Goal: Transaction & Acquisition: Purchase product/service

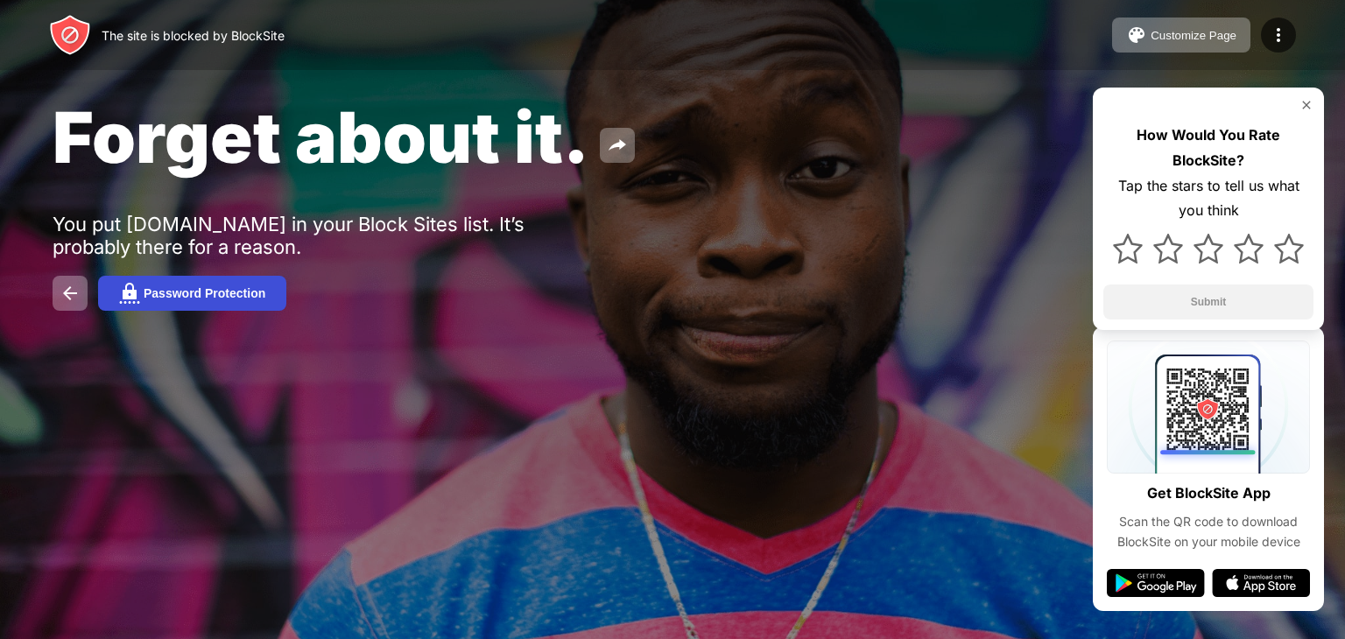
click at [193, 306] on button "Password Protection" at bounding box center [192, 293] width 188 height 35
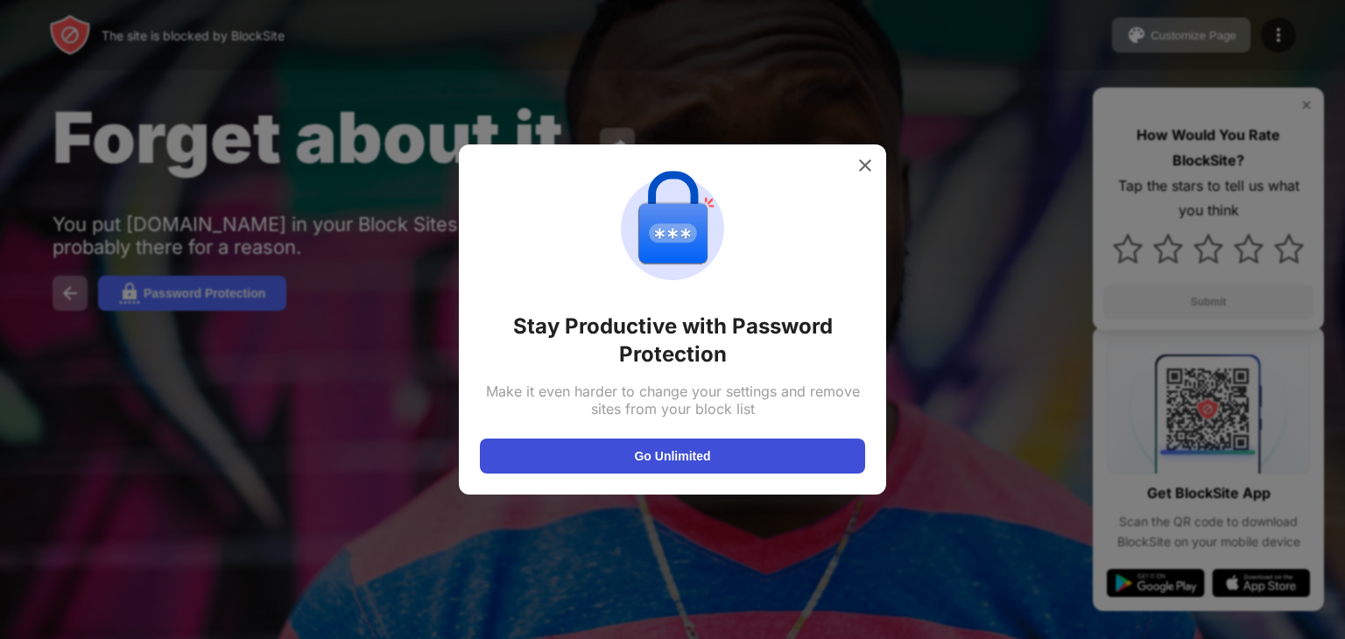
click at [690, 460] on button "Go Unlimited" at bounding box center [672, 456] width 385 height 35
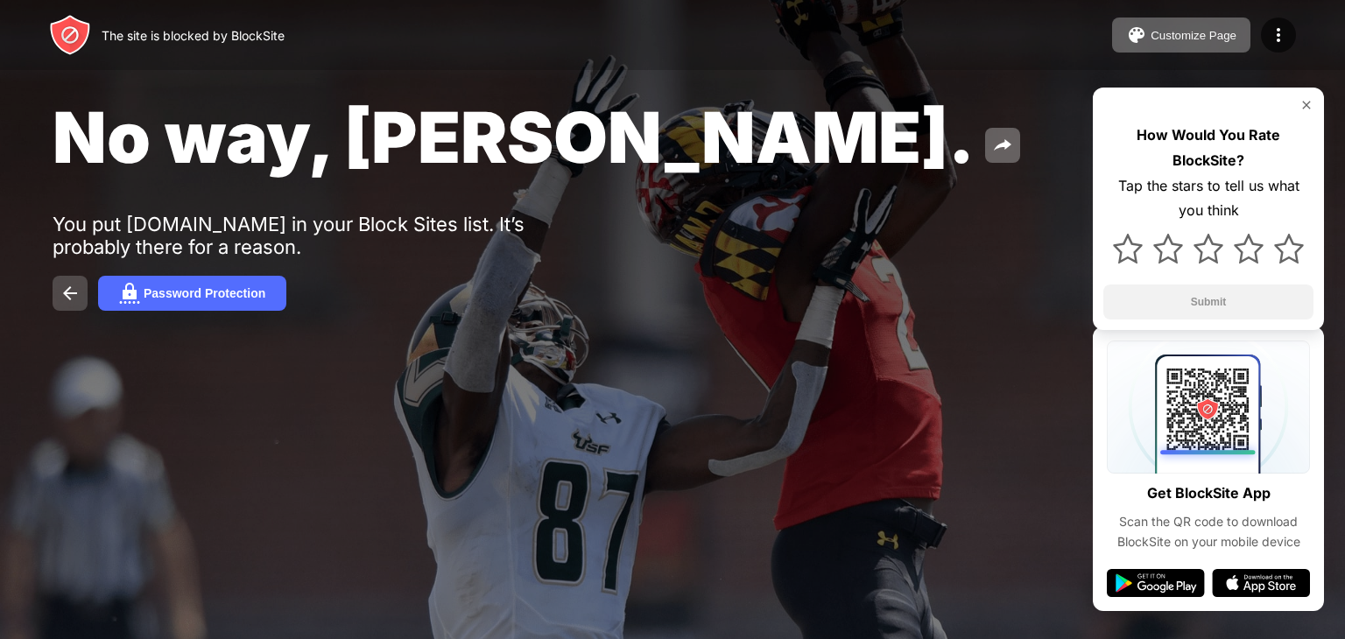
click at [60, 306] on button at bounding box center [70, 293] width 35 height 35
click at [62, 306] on button at bounding box center [70, 293] width 35 height 35
click at [63, 304] on img at bounding box center [70, 293] width 21 height 21
click at [72, 304] on img at bounding box center [70, 293] width 21 height 21
click at [72, 298] on img at bounding box center [70, 293] width 21 height 21
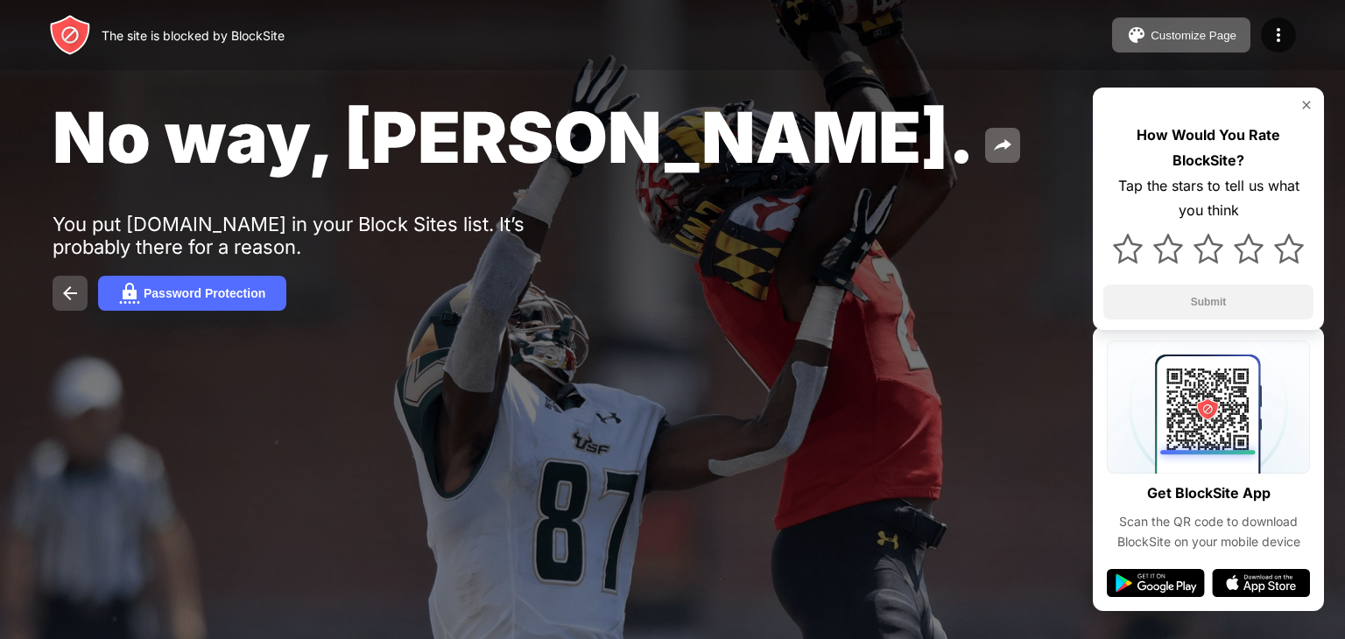
click at [72, 298] on img at bounding box center [70, 293] width 21 height 21
click at [70, 298] on img at bounding box center [70, 293] width 21 height 21
click at [1310, 106] on img at bounding box center [1307, 105] width 14 height 14
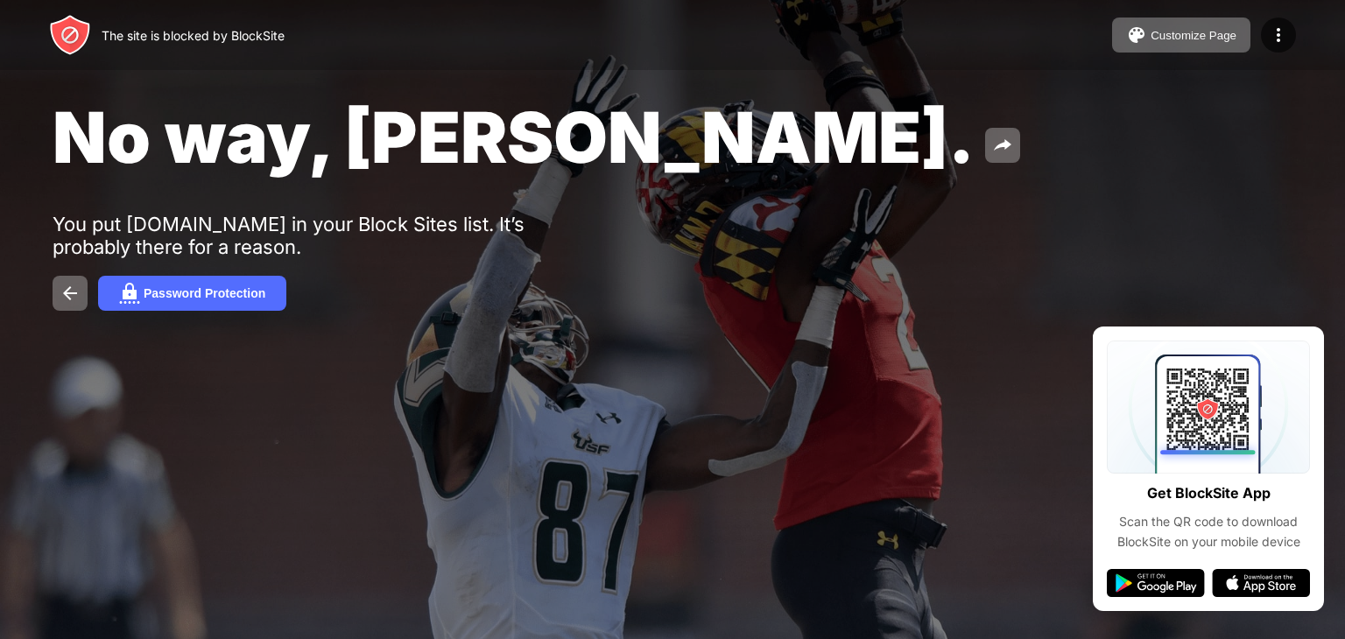
drag, startPoint x: 0, startPoint y: 116, endPoint x: 0, endPoint y: 130, distance: 13.1
click at [0, 130] on div "No way, Jose. You put tiktok.com in your Block Sites list. It’s probably there …" at bounding box center [672, 202] width 1345 height 405
drag, startPoint x: 65, startPoint y: 283, endPoint x: 90, endPoint y: 268, distance: 29.4
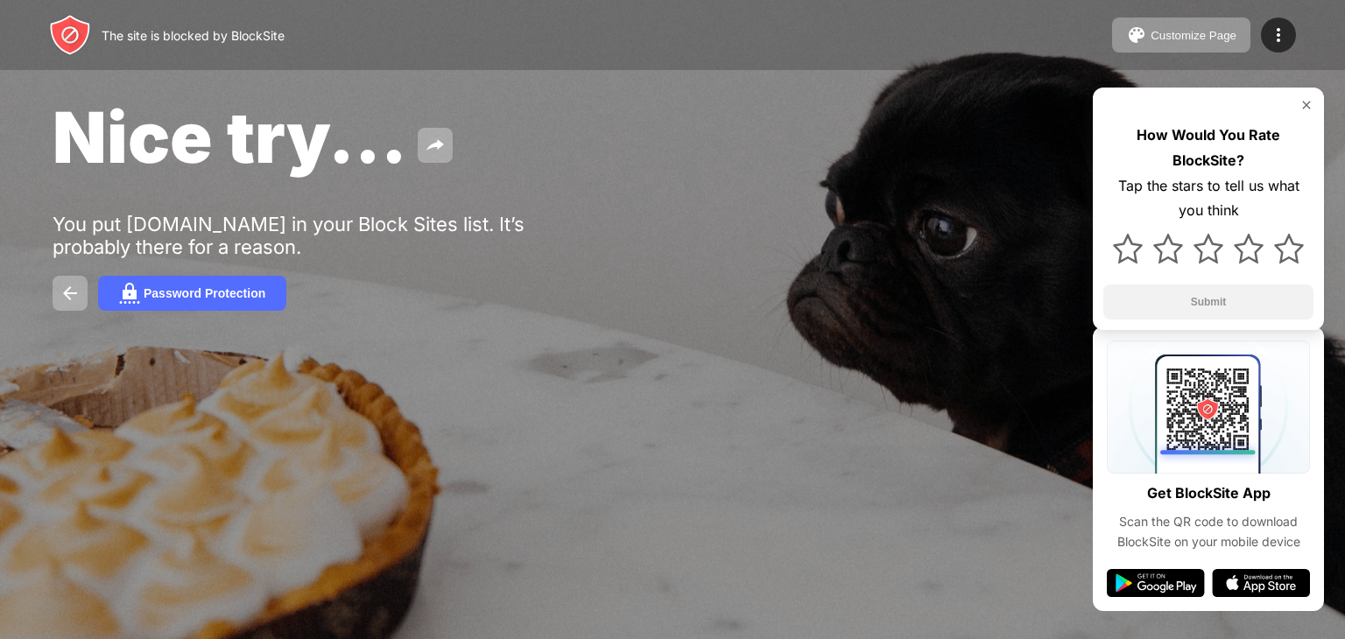
click at [1208, 120] on div "How Would You Rate BlockSite? Tap the stars to tell us what you think Submit" at bounding box center [1208, 209] width 231 height 243
